Goal: Task Accomplishment & Management: Use online tool/utility

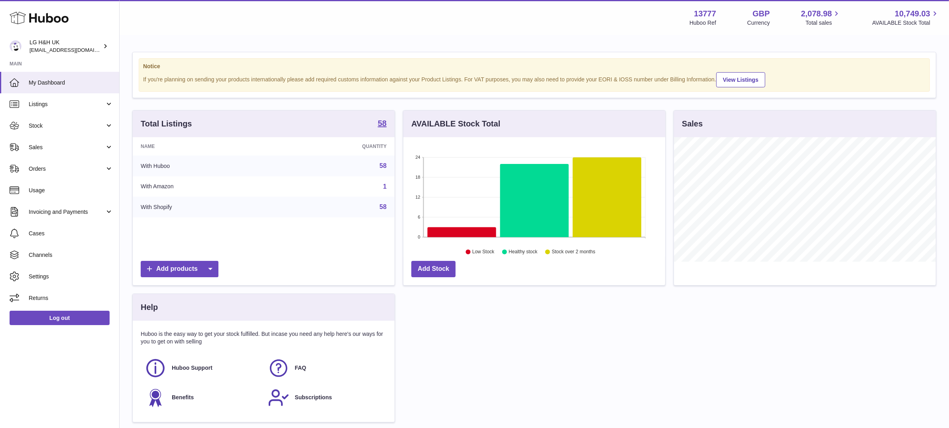
scroll to position [124, 262]
click at [59, 149] on span "Sales" at bounding box center [67, 148] width 76 height 8
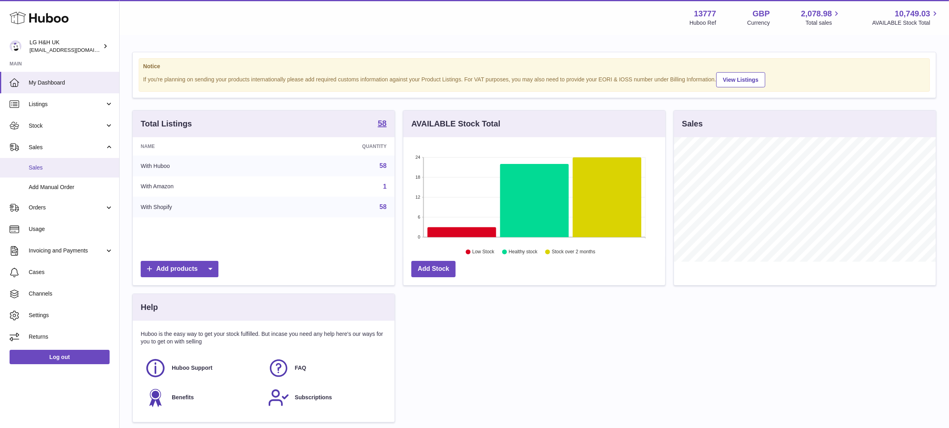
click at [55, 168] on span "Sales" at bounding box center [71, 168] width 85 height 8
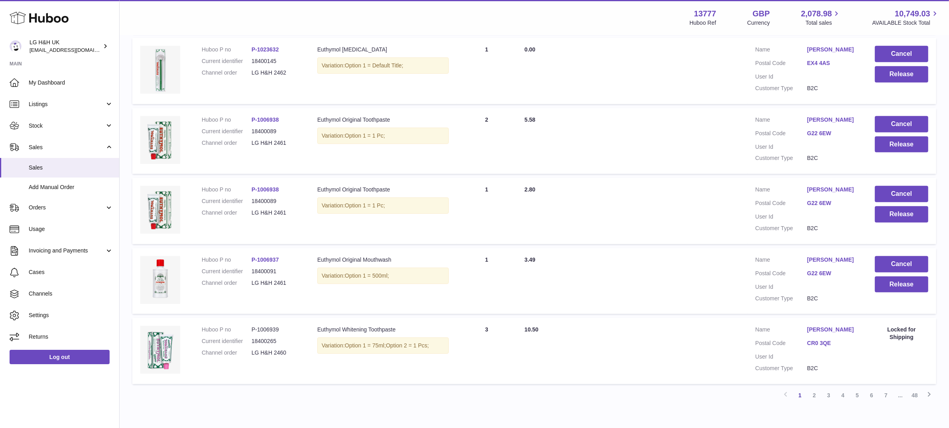
scroll to position [555, 0]
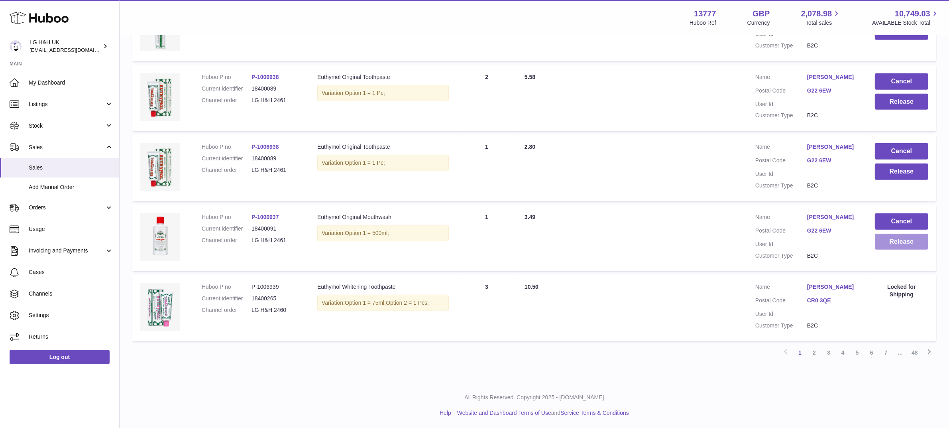
click at [881, 240] on button "Release" at bounding box center [901, 242] width 53 height 16
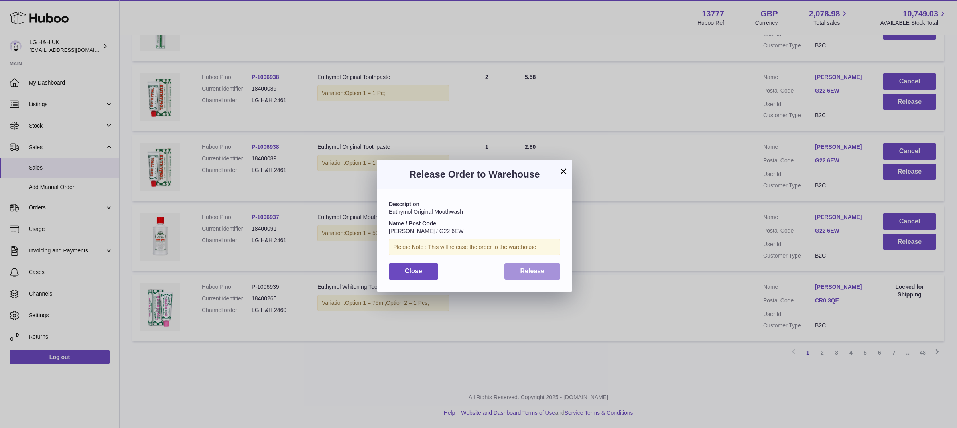
click at [540, 268] on span "Release" at bounding box center [532, 270] width 24 height 7
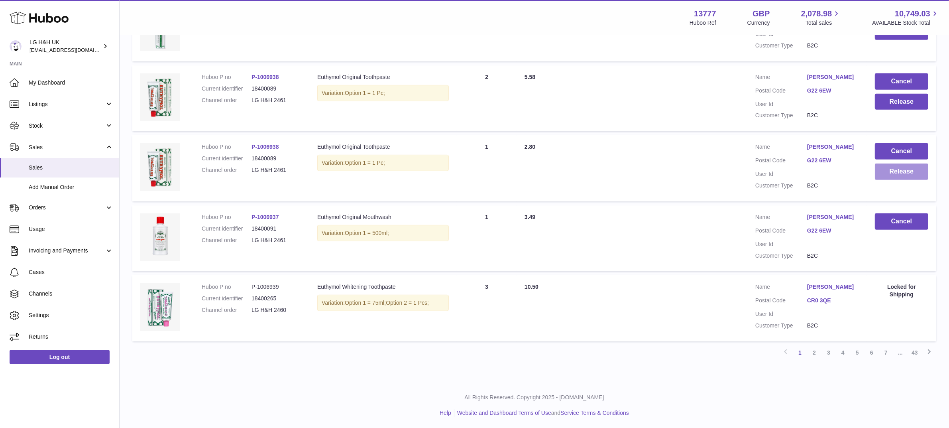
click at [904, 164] on button "Release" at bounding box center [901, 171] width 53 height 16
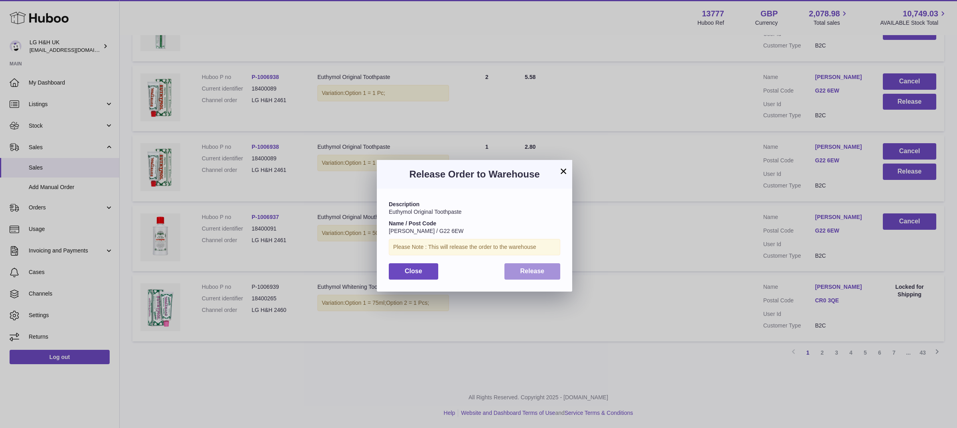
click at [543, 266] on button "Release" at bounding box center [532, 271] width 56 height 16
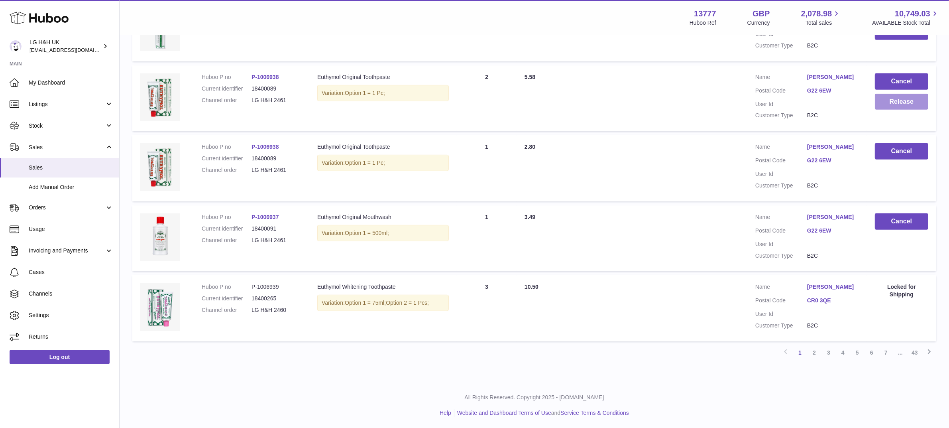
click at [907, 102] on button "Release" at bounding box center [901, 102] width 53 height 16
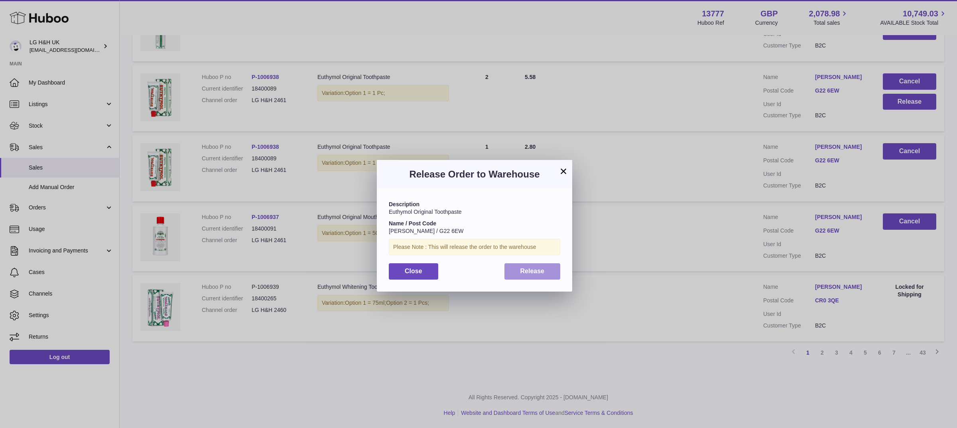
click at [535, 269] on span "Release" at bounding box center [532, 270] width 24 height 7
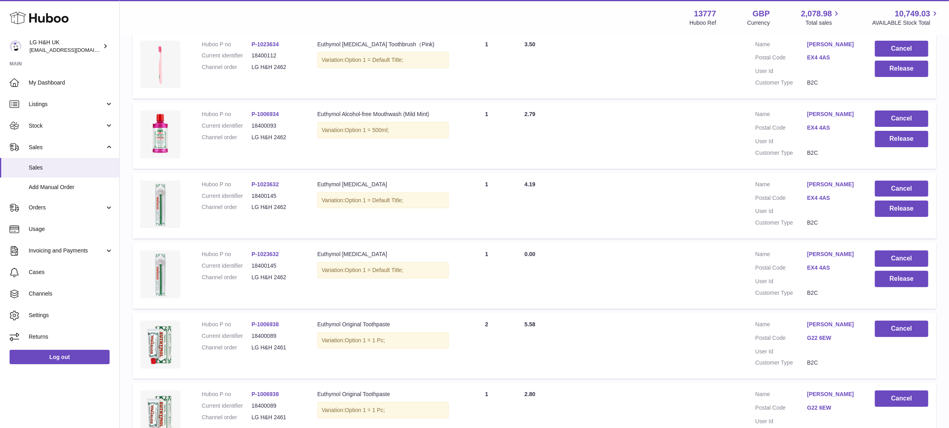
scroll to position [256, 0]
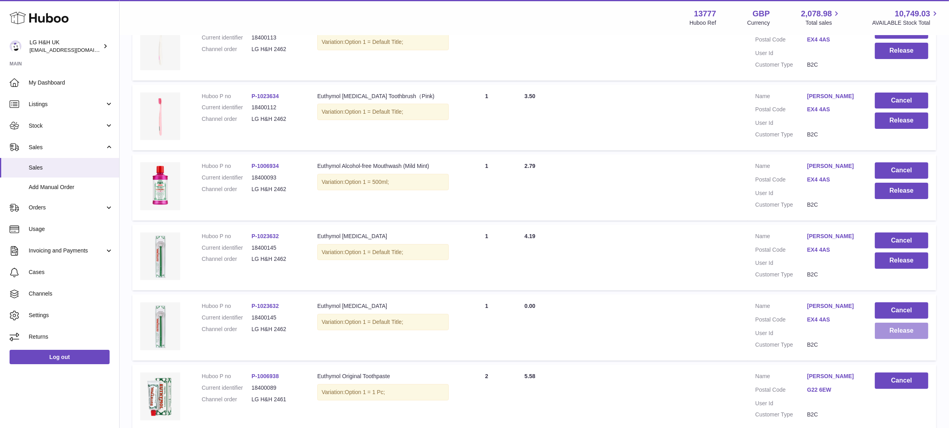
click at [891, 332] on button "Release" at bounding box center [901, 331] width 53 height 16
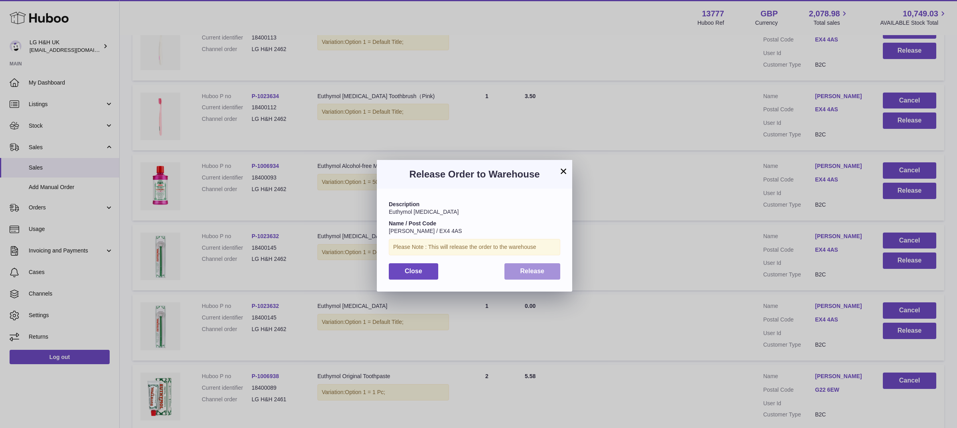
click at [537, 271] on span "Release" at bounding box center [532, 270] width 24 height 7
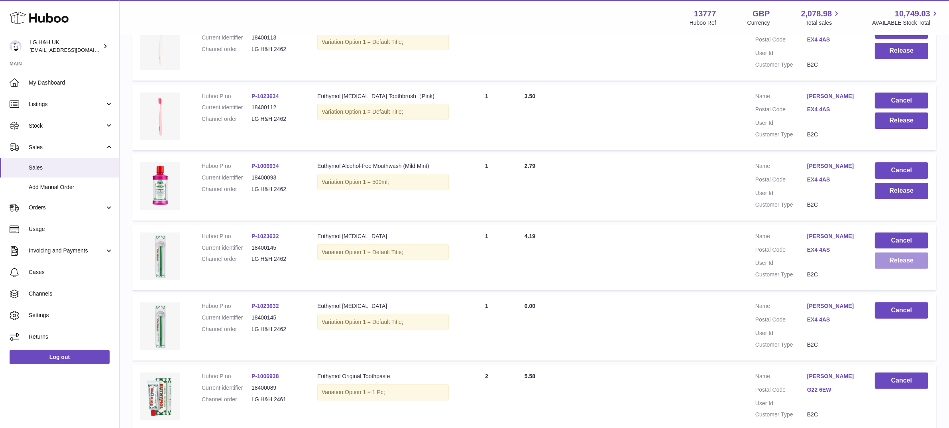
click at [896, 264] on button "Release" at bounding box center [901, 260] width 53 height 16
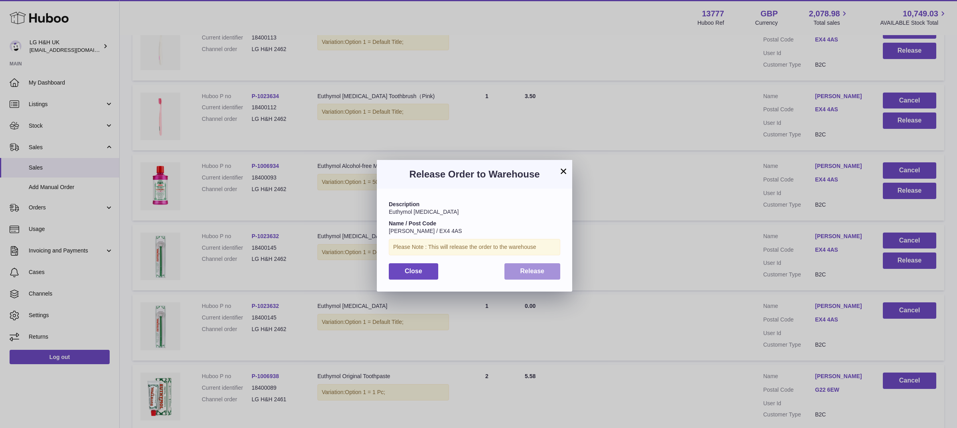
click at [527, 269] on span "Release" at bounding box center [532, 270] width 24 height 7
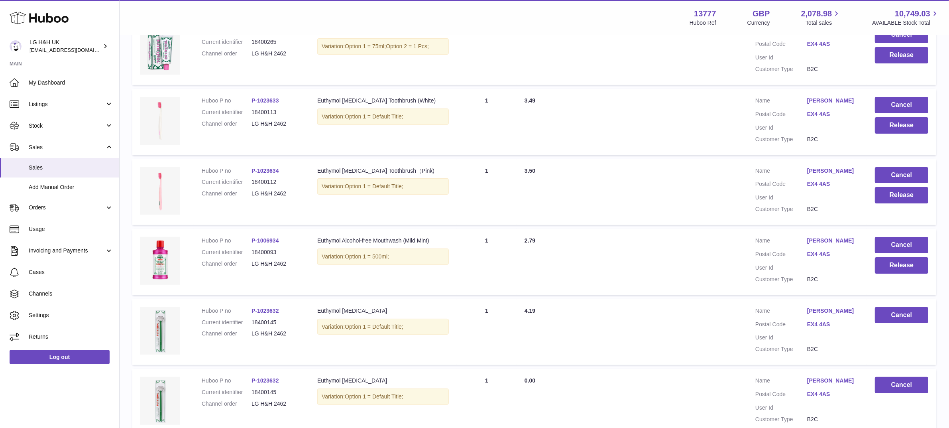
scroll to position [156, 0]
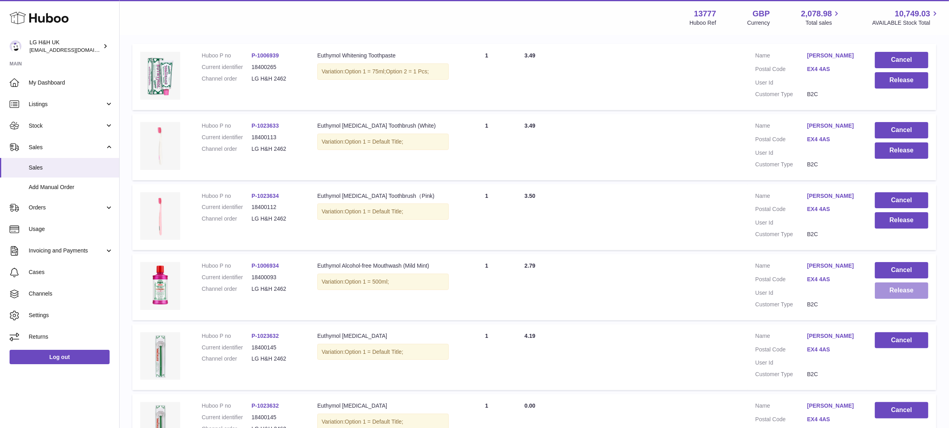
click at [879, 289] on button "Release" at bounding box center [901, 290] width 53 height 16
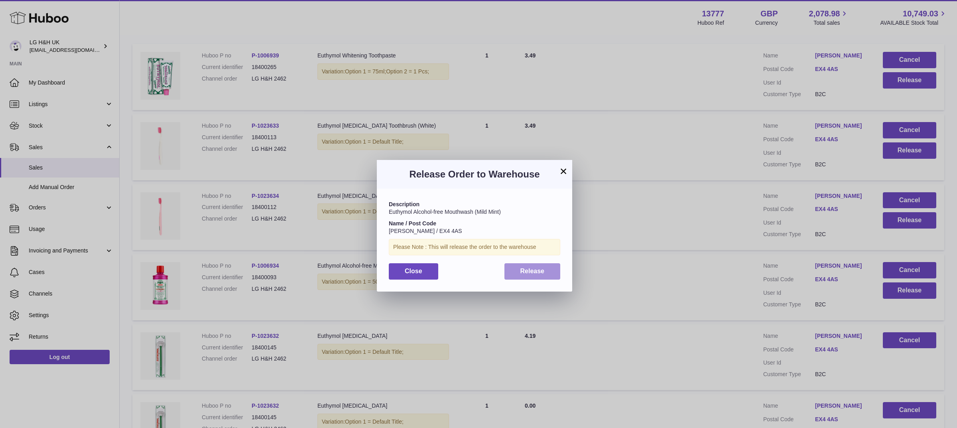
click at [525, 272] on span "Release" at bounding box center [532, 270] width 24 height 7
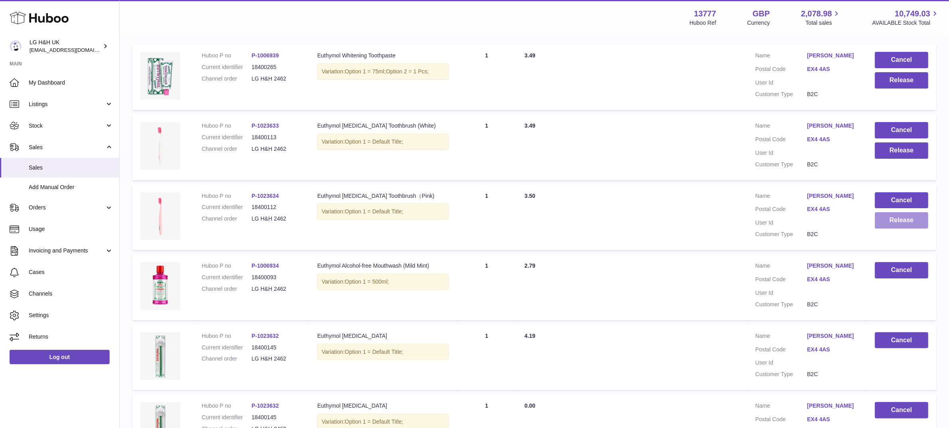
click at [893, 218] on button "Release" at bounding box center [901, 220] width 53 height 16
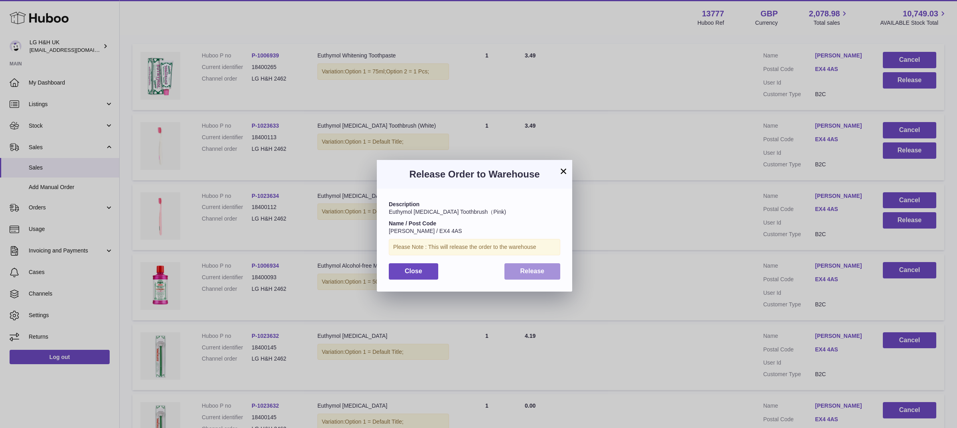
click at [537, 272] on span "Release" at bounding box center [532, 270] width 24 height 7
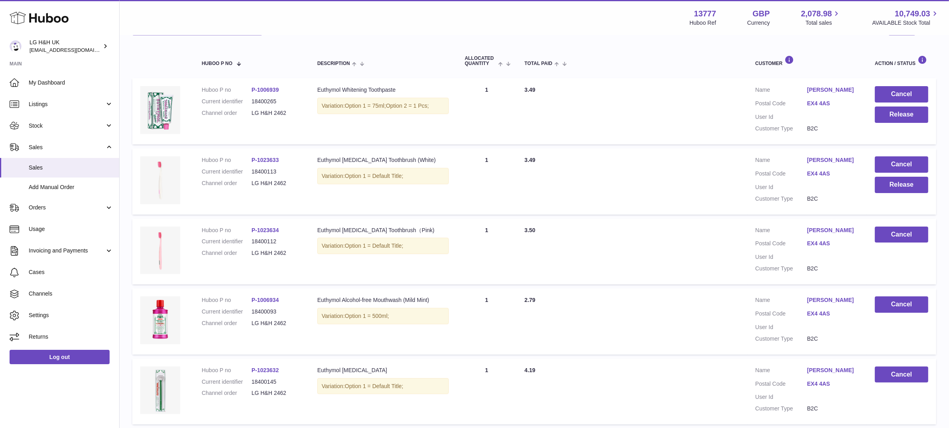
scroll to position [106, 0]
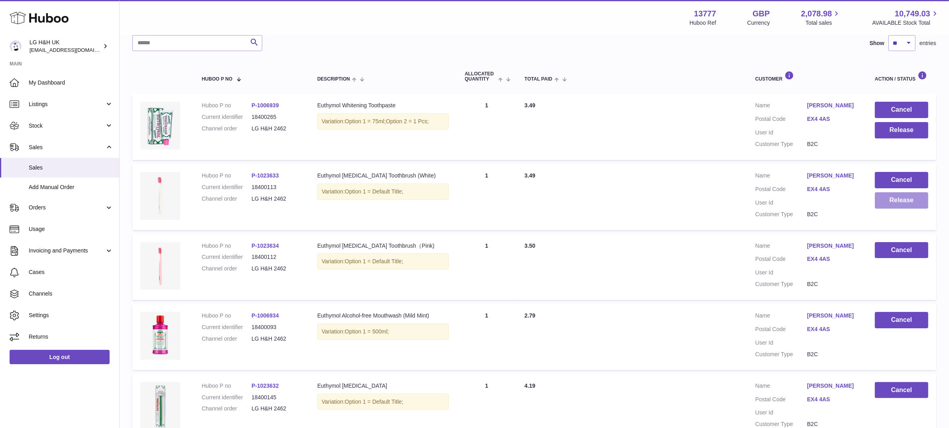
click at [890, 193] on button "Release" at bounding box center [901, 200] width 53 height 16
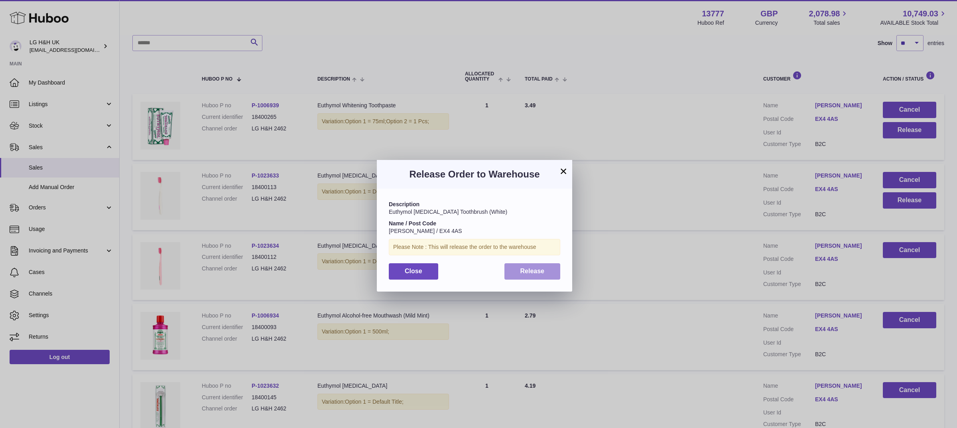
click at [539, 274] on span "Release" at bounding box center [532, 270] width 24 height 7
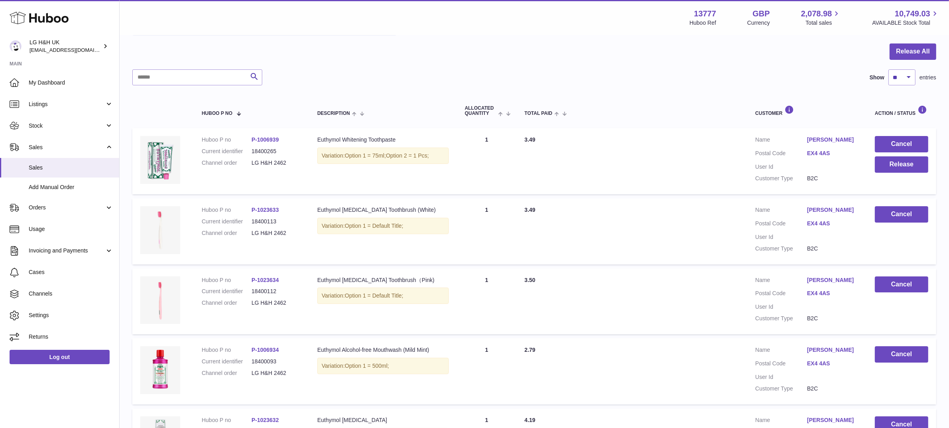
scroll to position [57, 0]
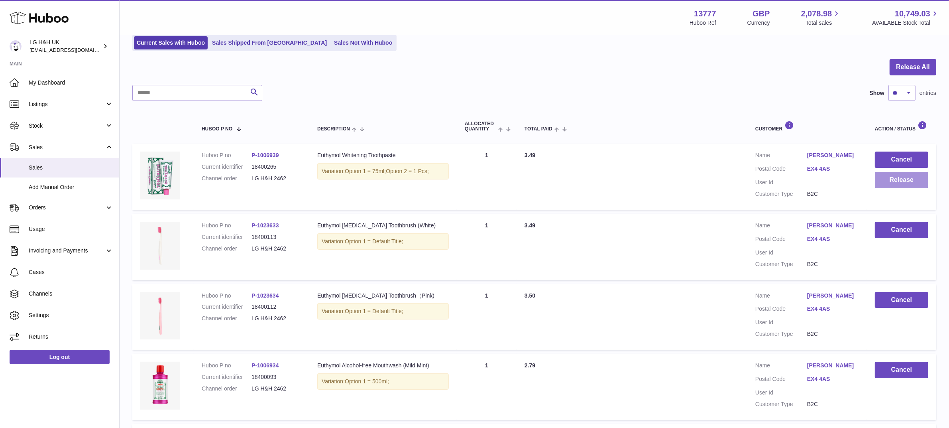
click at [888, 182] on button "Release" at bounding box center [901, 180] width 53 height 16
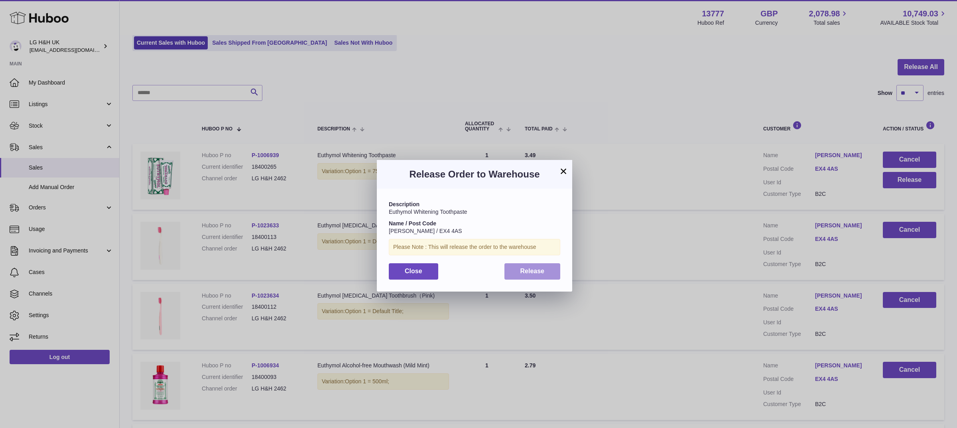
click at [525, 268] on span "Release" at bounding box center [532, 270] width 24 height 7
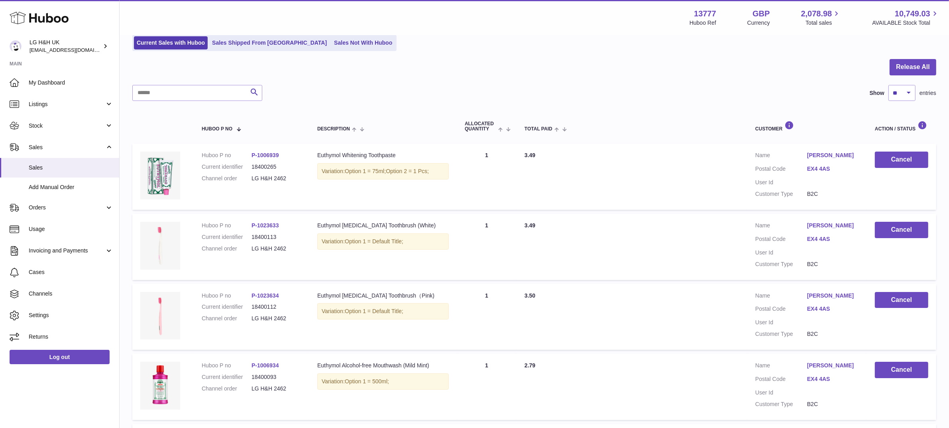
click at [543, 48] on div "Current Sales with Huboo Sales Shipped From [GEOGRAPHIC_DATA] Sales Not With Hu…" at bounding box center [534, 43] width 804 height 16
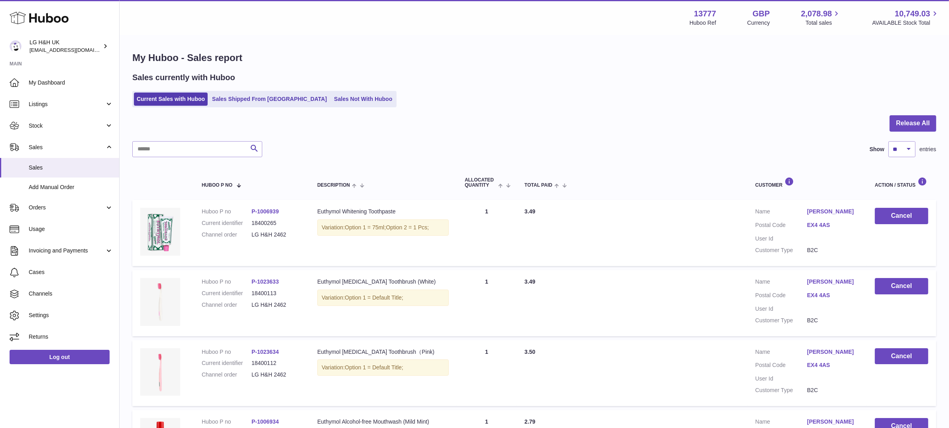
scroll to position [0, 0]
